Goal: Task Accomplishment & Management: Manage account settings

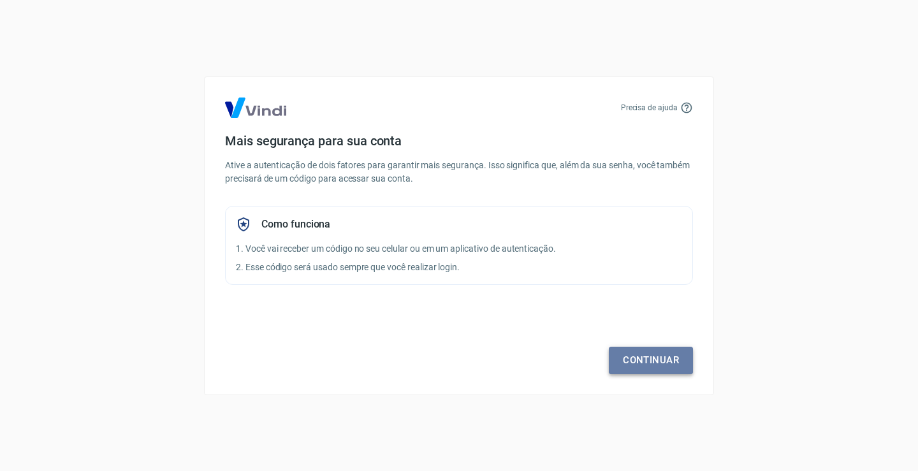
click at [649, 367] on link "Continuar" at bounding box center [651, 360] width 84 height 27
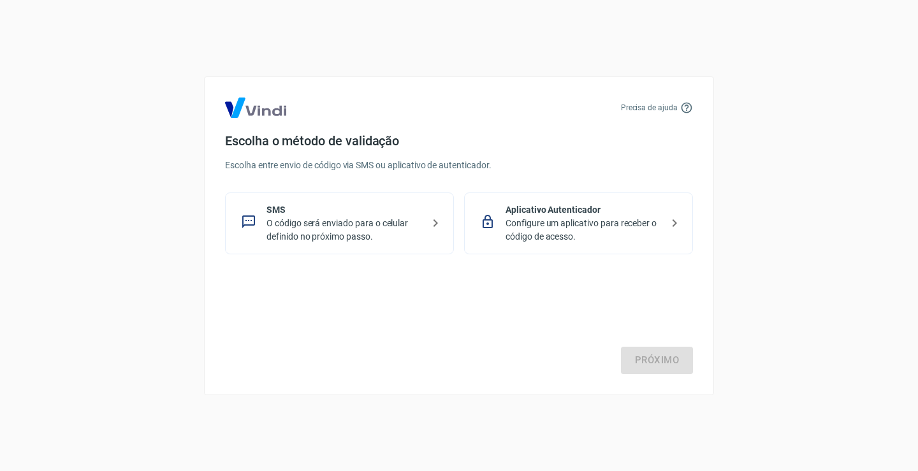
click at [395, 216] on p "SMS" at bounding box center [345, 209] width 156 height 13
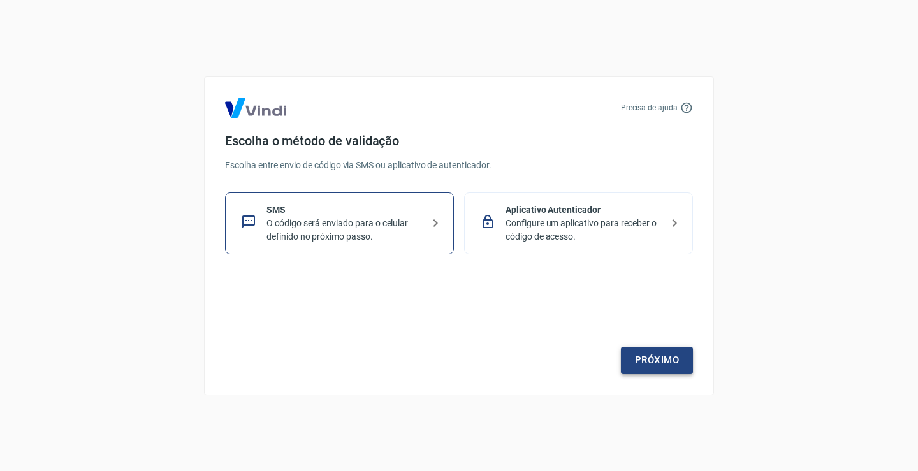
click at [686, 362] on link "Próximo" at bounding box center [657, 360] width 72 height 27
